Goal: Task Accomplishment & Management: Use online tool/utility

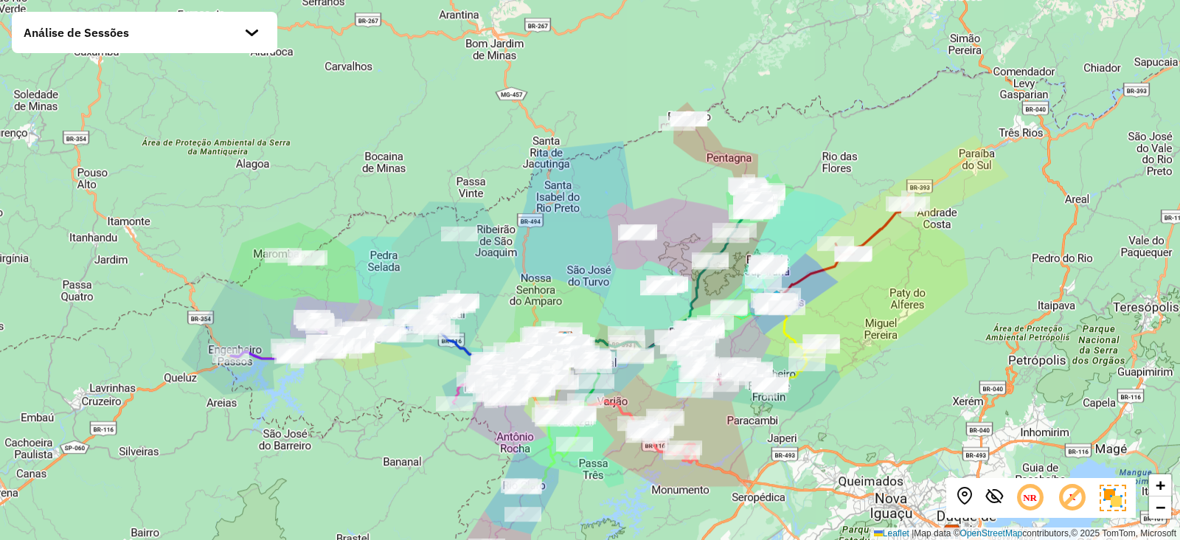
drag, startPoint x: 608, startPoint y: 299, endPoint x: 605, endPoint y: 269, distance: 29.6
click at [605, 269] on div "+ − Leaflet | Map data © OpenStreetMap contributors,© 2025 TomTom, Microsoft" at bounding box center [590, 270] width 1180 height 540
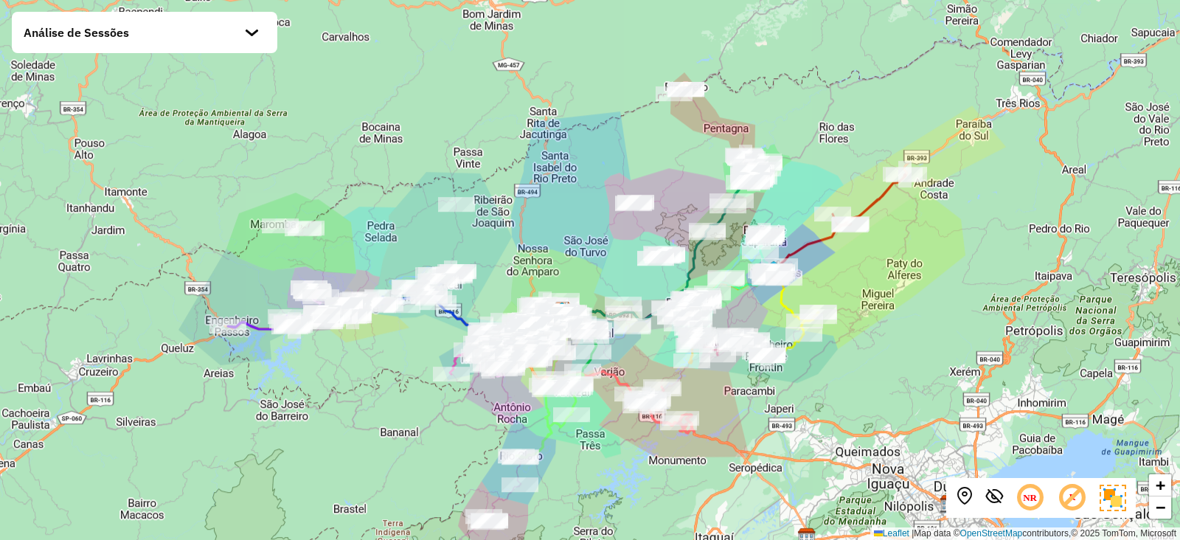
click at [269, 34] on div "Análise de Sessões" at bounding box center [144, 32] width 265 height 41
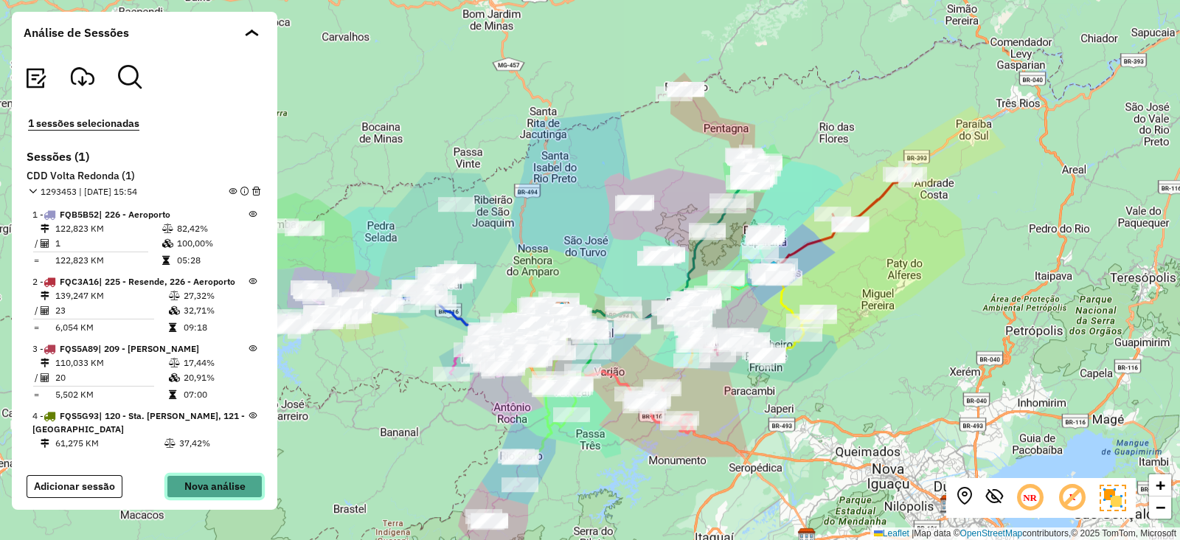
click at [192, 484] on button "Nova análise" at bounding box center [215, 486] width 96 height 23
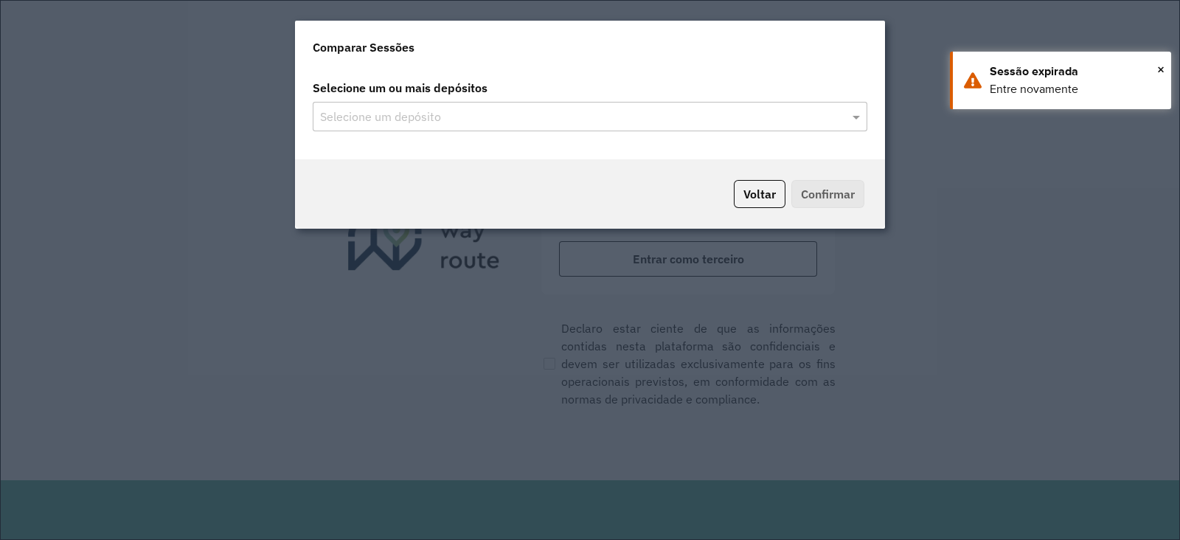
click at [814, 123] on input "text" at bounding box center [582, 117] width 532 height 18
click at [776, 201] on button "Voltar" at bounding box center [760, 194] width 52 height 28
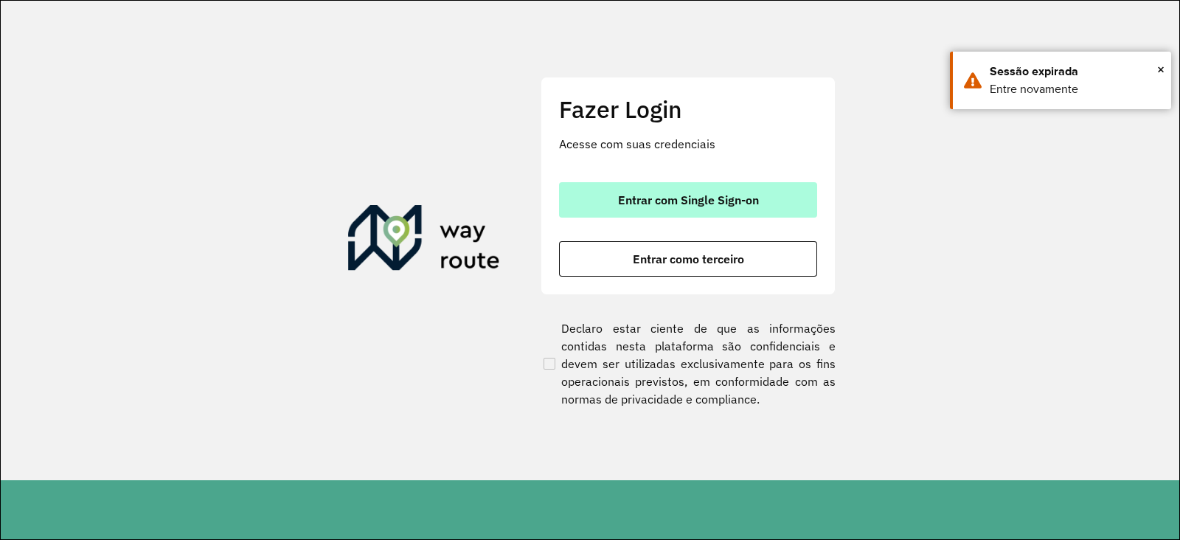
click at [697, 201] on span "Entrar com Single Sign-on" at bounding box center [688, 200] width 141 height 12
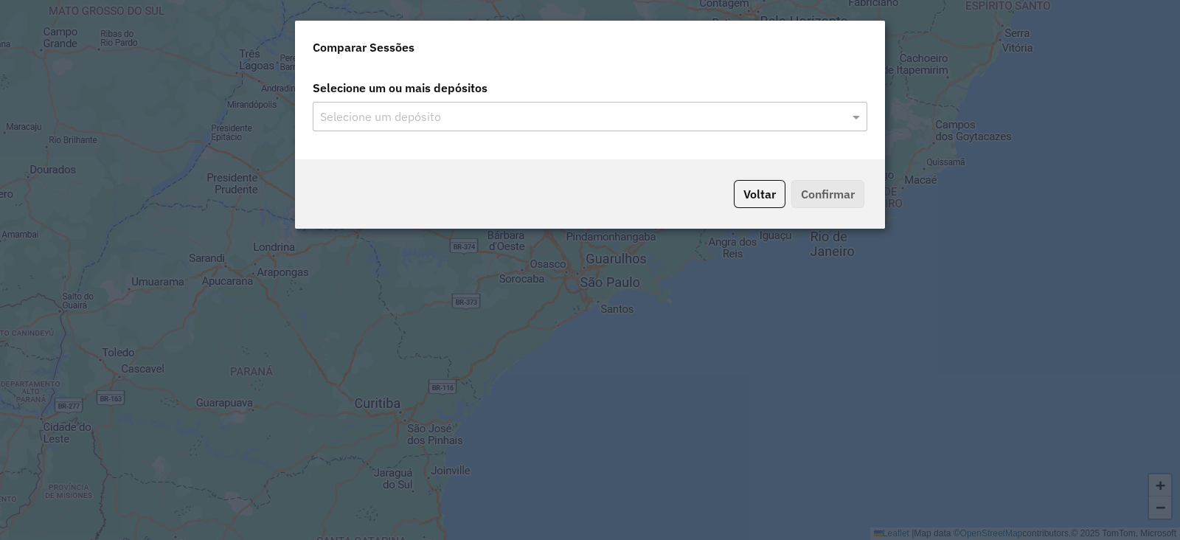
click at [673, 122] on input "text" at bounding box center [582, 117] width 532 height 18
click at [849, 111] on div "Selecione um depósito" at bounding box center [590, 116] width 554 height 29
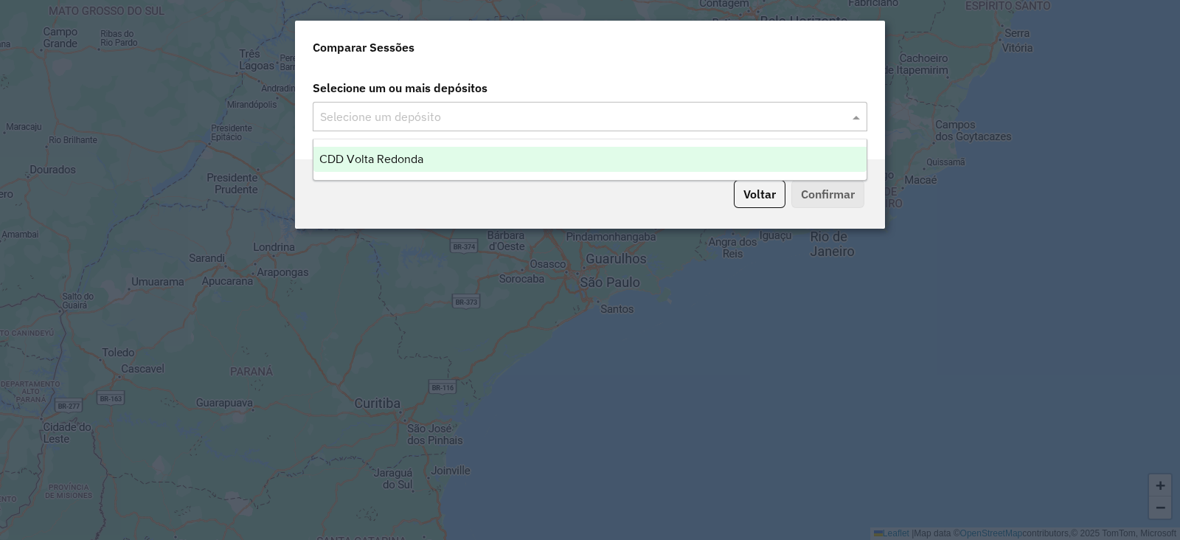
click at [759, 164] on div "CDD Volta Redonda" at bounding box center [589, 159] width 553 height 25
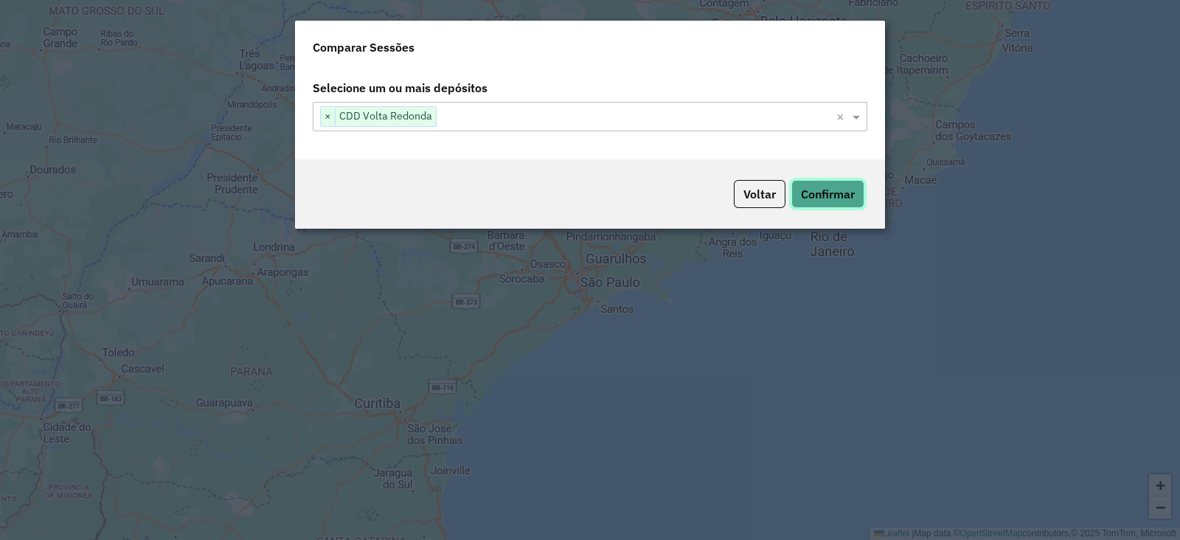
click at [834, 196] on button "Confirmar" at bounding box center [827, 194] width 73 height 28
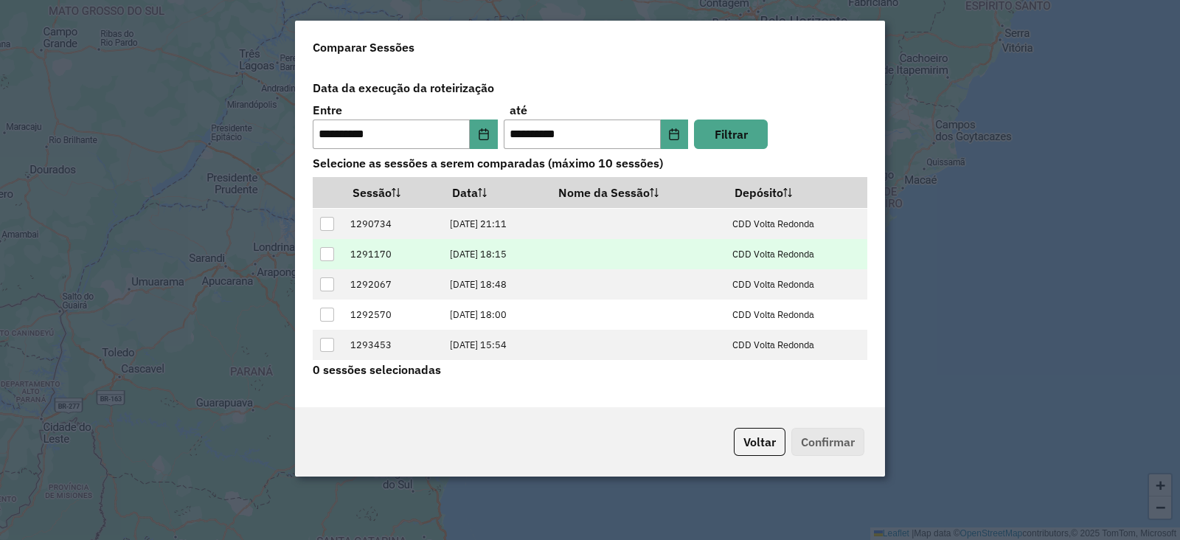
scroll to position [88, 0]
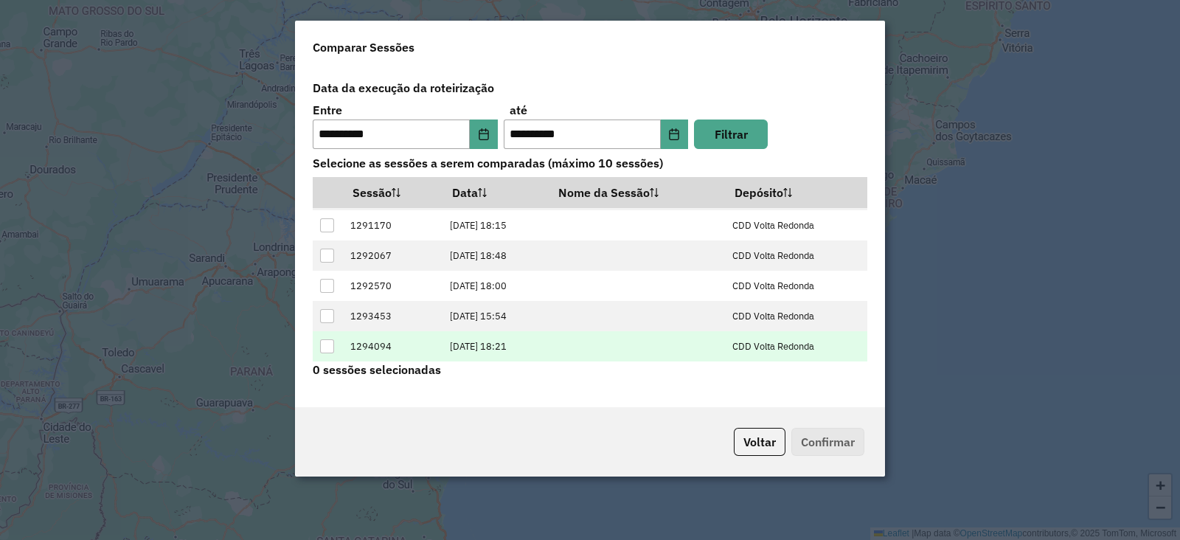
click at [327, 346] on div at bounding box center [327, 346] width 14 height 14
click at [821, 453] on button "Confirmar" at bounding box center [827, 442] width 73 height 28
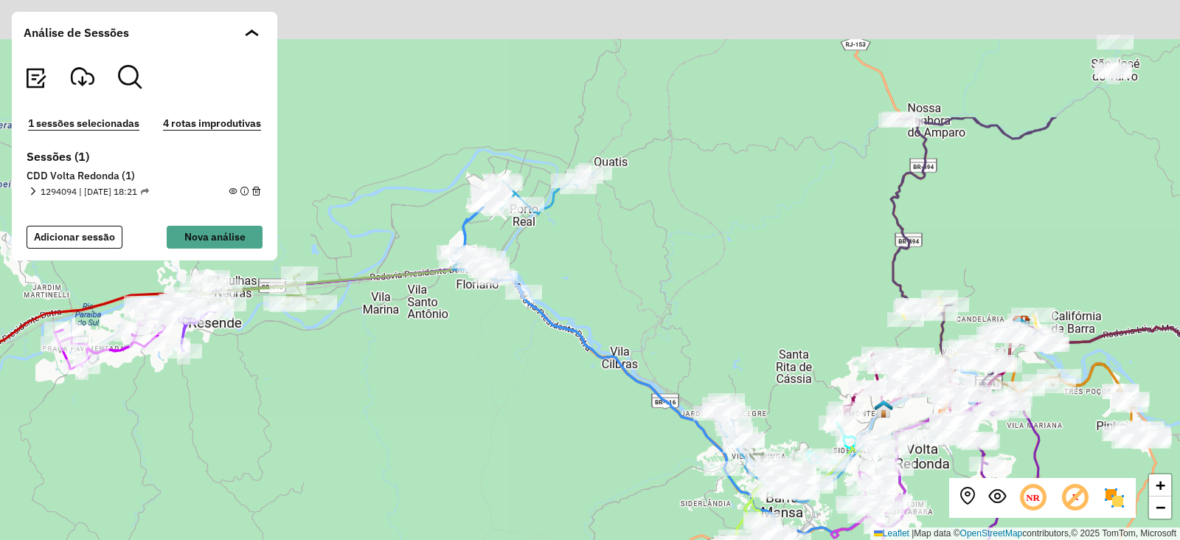
drag, startPoint x: 616, startPoint y: 242, endPoint x: 614, endPoint y: 323, distance: 81.1
click at [614, 323] on div "+ − Leaflet | Map data © OpenStreetMap contributors,© 2025 TomTom, Microsoft" at bounding box center [590, 270] width 1180 height 540
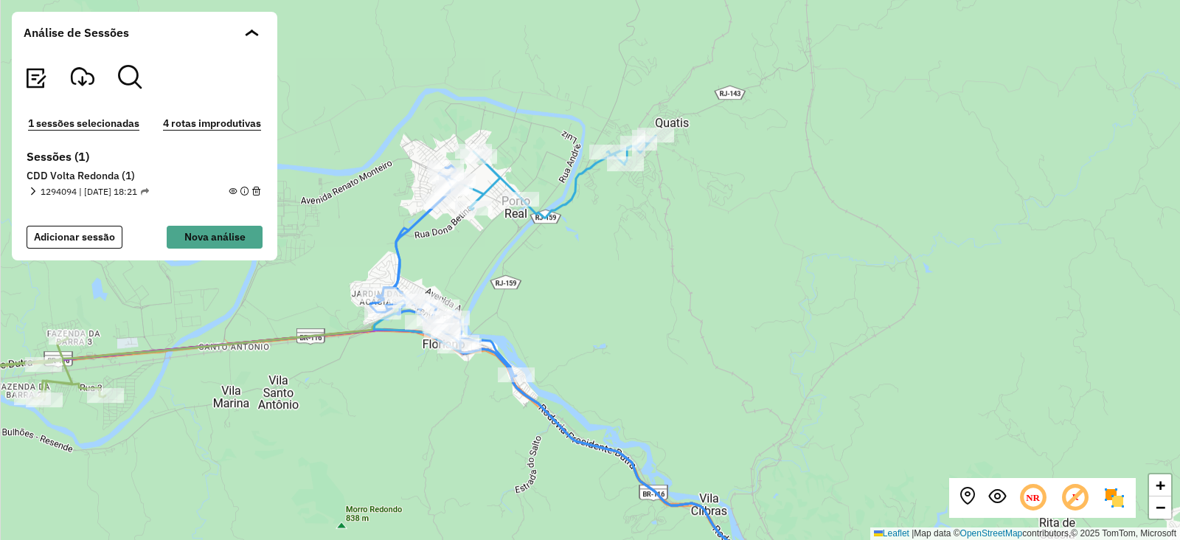
drag, startPoint x: 602, startPoint y: 240, endPoint x: 643, endPoint y: 267, distance: 48.9
click at [643, 267] on div "+ − Leaflet | Map data © OpenStreetMap contributors,© 2025 TomTom, Microsoft" at bounding box center [590, 270] width 1180 height 540
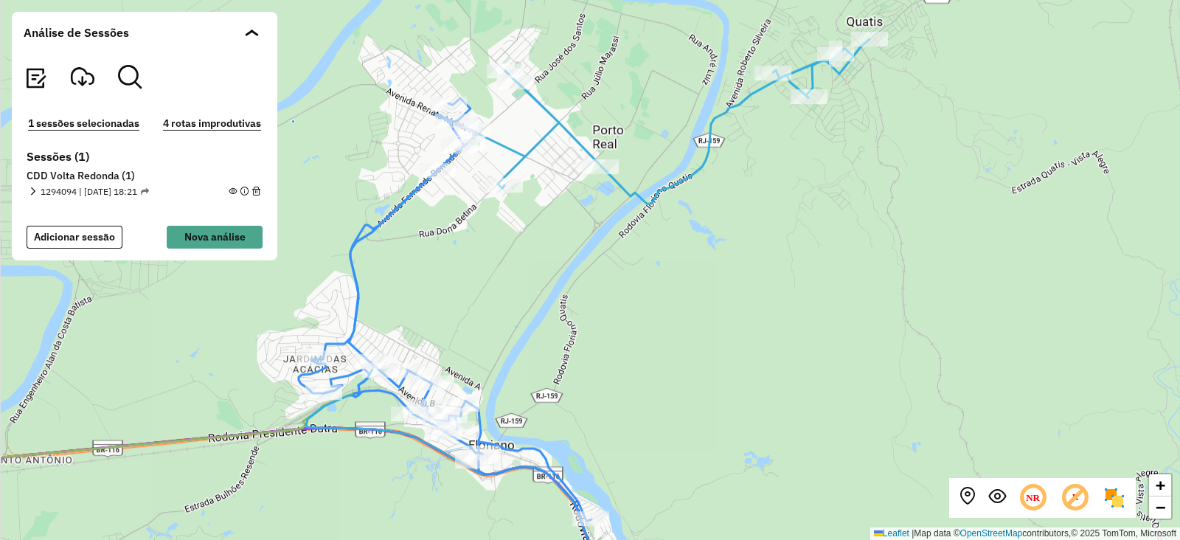
drag, startPoint x: 583, startPoint y: 270, endPoint x: 703, endPoint y: 251, distance: 121.7
click at [703, 251] on div "+ − Leaflet | Map data © OpenStreetMap contributors,© 2025 TomTom, Microsoft" at bounding box center [590, 270] width 1180 height 540
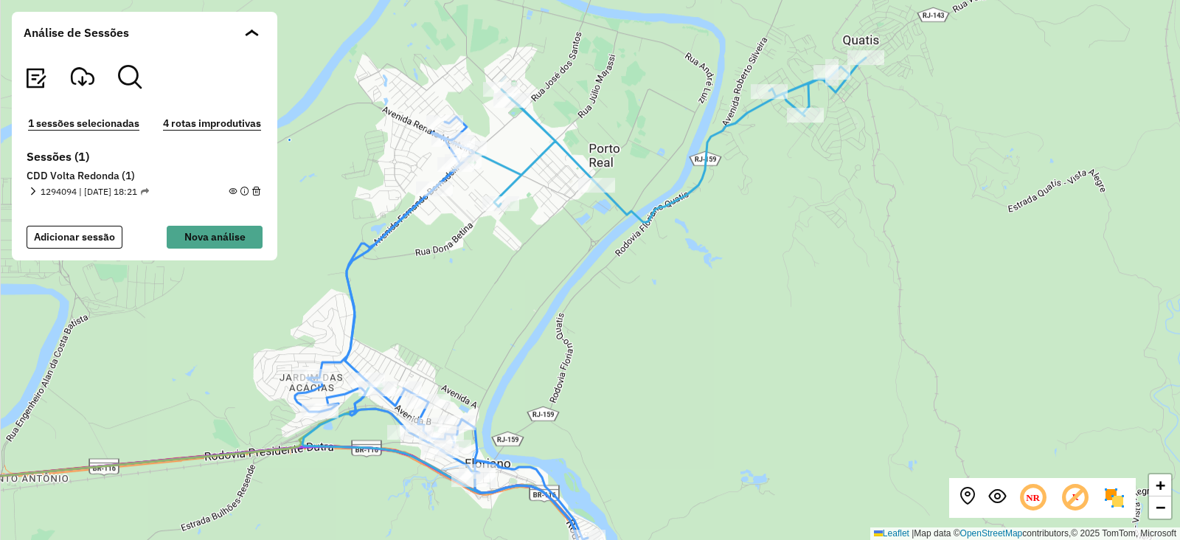
drag, startPoint x: 624, startPoint y: 251, endPoint x: 599, endPoint y: 322, distance: 74.9
click at [608, 326] on div "+ − Leaflet | Map data © OpenStreetMap contributors,© 2025 TomTom, Microsoft" at bounding box center [590, 270] width 1180 height 540
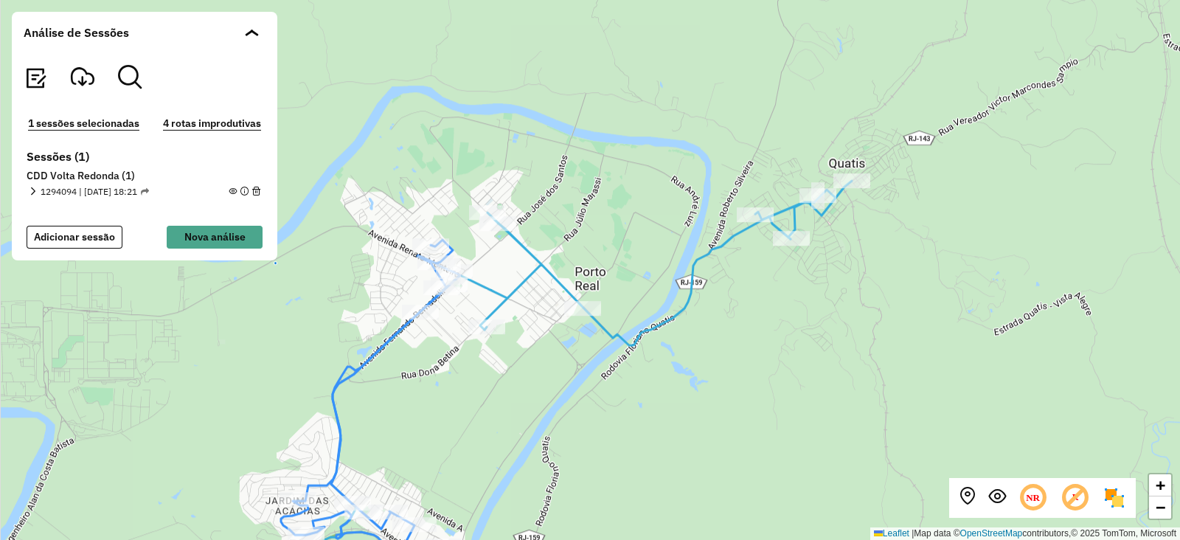
drag, startPoint x: 590, startPoint y: 324, endPoint x: 589, endPoint y: 385, distance: 60.5
click at [589, 385] on div "+ − Leaflet | Map data © OpenStreetMap contributors,© 2025 TomTom, Microsoft" at bounding box center [590, 270] width 1180 height 540
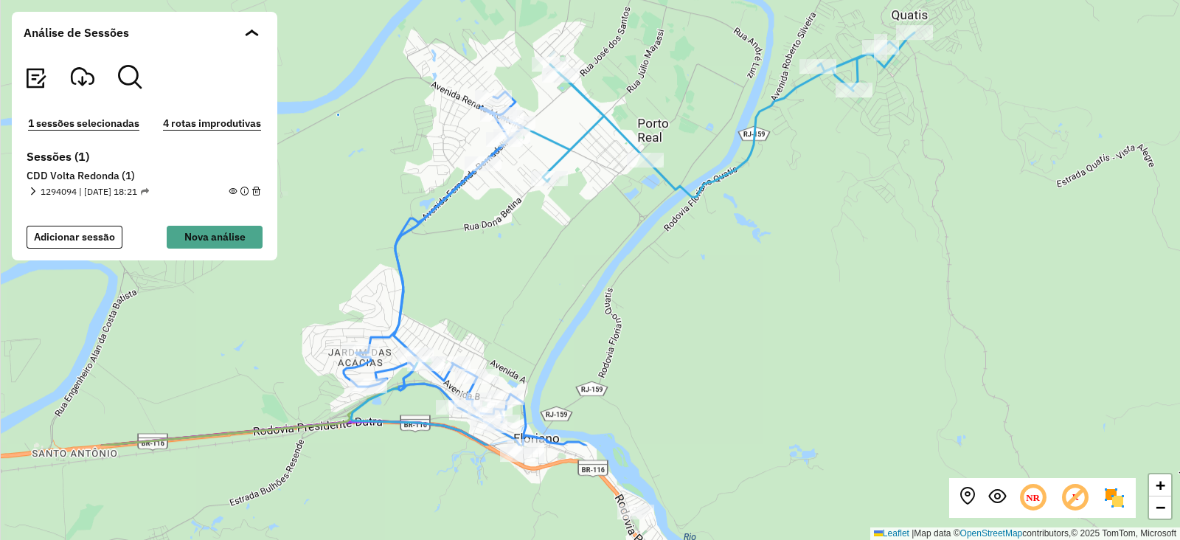
drag, startPoint x: 487, startPoint y: 417, endPoint x: 549, endPoint y: 268, distance: 160.9
click at [549, 268] on div "+ − Leaflet | Map data © OpenStreetMap contributors,© 2025 TomTom, Microsoft" at bounding box center [590, 270] width 1180 height 540
